Goal: Browse casually: Explore the website without a specific task or goal

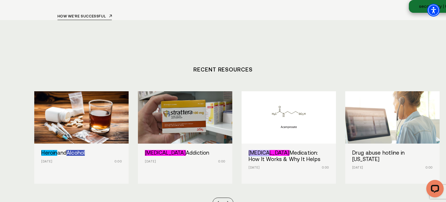
click at [204, 170] on section "Recent Resources Heroin and Alcohol [DATE] 0:00 [MEDICAL_DATA] Addiction [DATE]…" at bounding box center [223, 131] width 446 height 223
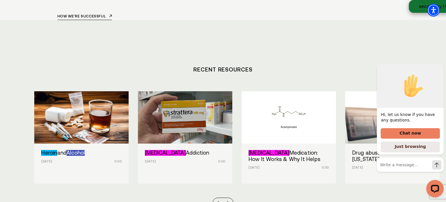
click at [201, 159] on section "Recent Resources Heroin and Alcohol Sep 17, 2025 0:00 Strattera Addiction Sep 1…" at bounding box center [223, 131] width 446 height 223
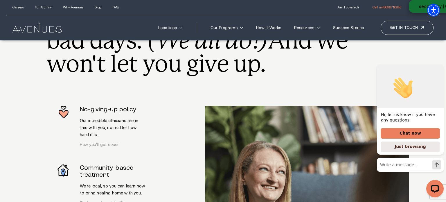
scroll to position [1366, 0]
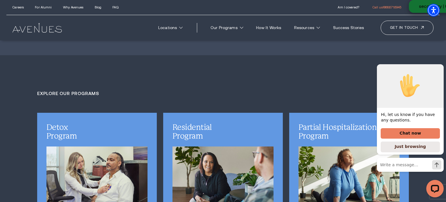
click at [441, 63] on icon "Hide greeting" at bounding box center [440, 59] width 7 height 7
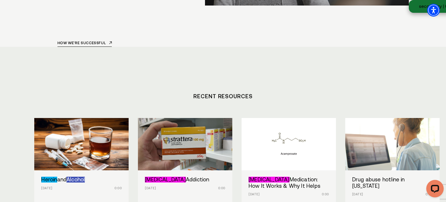
scroll to position [0, 0]
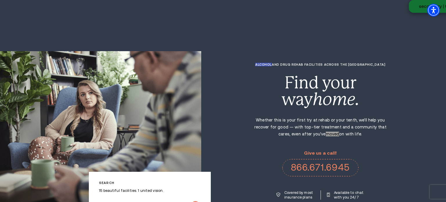
scroll to position [2082, 0]
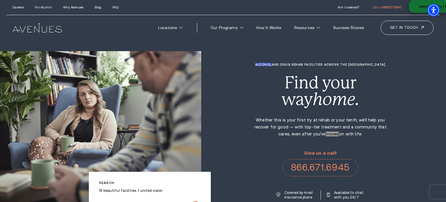
scroll to position [2082, 0]
